Goal: Navigation & Orientation: Go to known website

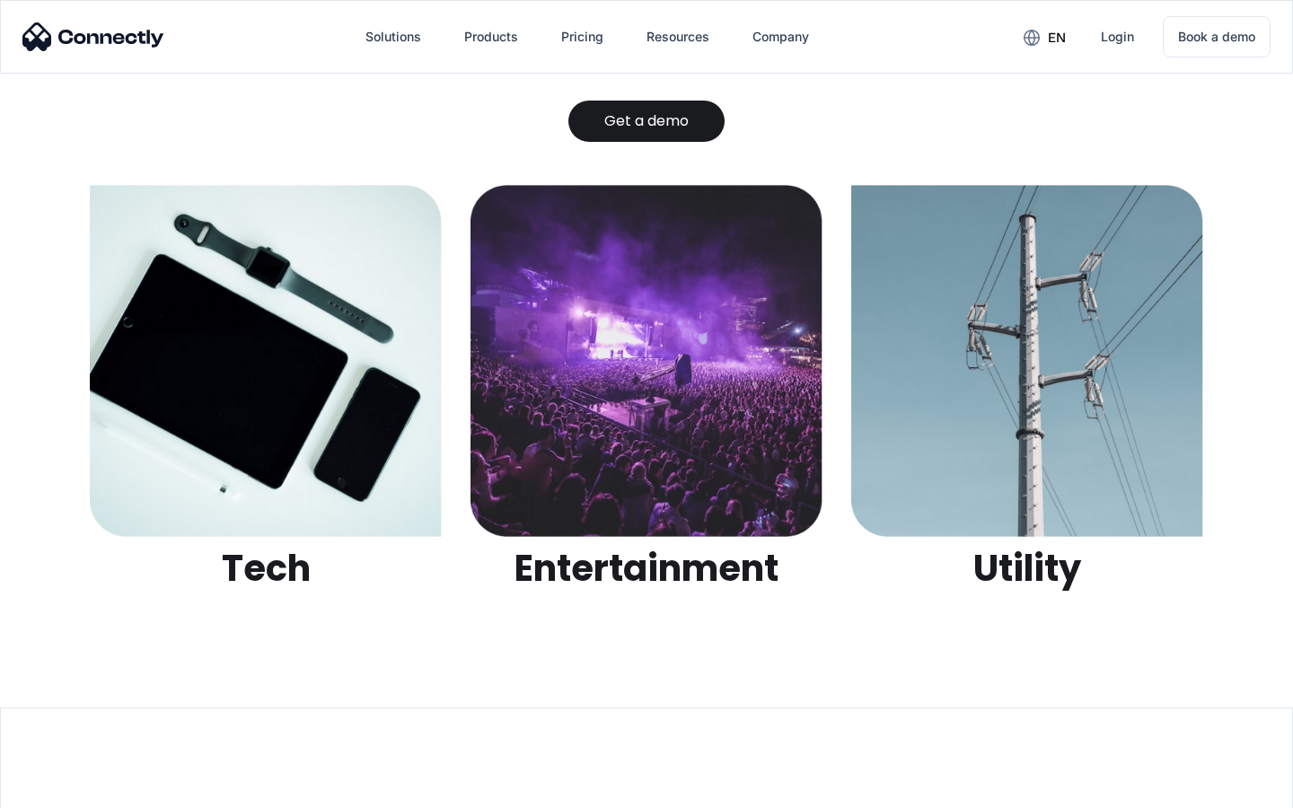
scroll to position [5666, 0]
